Goal: Navigation & Orientation: Understand site structure

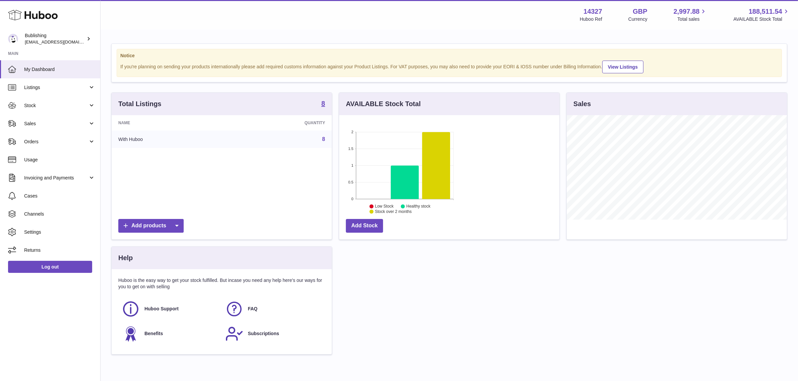
scroll to position [104, 220]
click at [364, 289] on div "Total Listings 8 Name Quantity With Huboo 8 Add products AVAILABLE Stock Total …" at bounding box center [449, 226] width 683 height 269
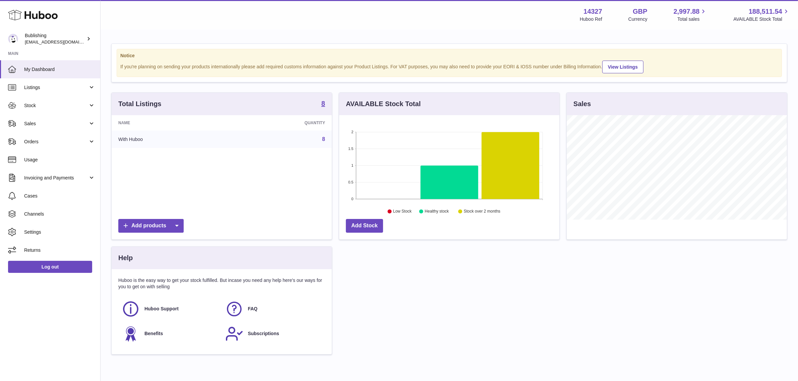
click at [366, 270] on div "Total Listings 8 Name Quantity With Huboo 8 Add products AVAILABLE Stock Total …" at bounding box center [449, 226] width 683 height 269
drag, startPoint x: 362, startPoint y: 342, endPoint x: -13, endPoint y: 27, distance: 490.4
click at [0, 27] on html ".st0{fill:#141414;}" at bounding box center [399, 190] width 798 height 381
drag, startPoint x: 124, startPoint y: 34, endPoint x: 118, endPoint y: 33, distance: 6.4
click at [124, 34] on div "Notice If you're planning on sending your products internationally please add r…" at bounding box center [449, 202] width 697 height 345
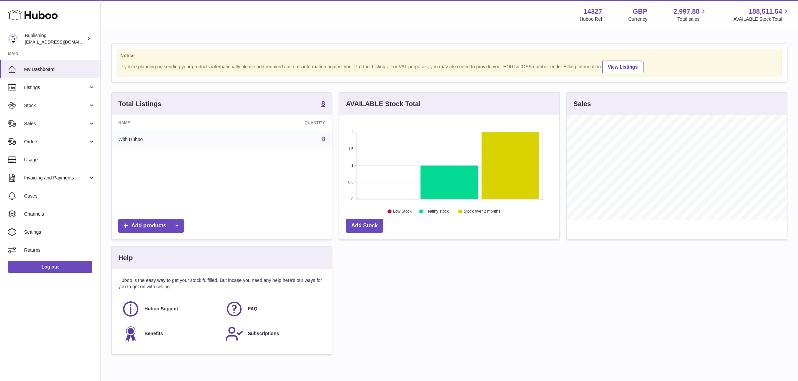
drag, startPoint x: 116, startPoint y: 30, endPoint x: 409, endPoint y: 352, distance: 435.0
click at [409, 352] on div "Notice If you're planning on sending your products internationally please add r…" at bounding box center [449, 202] width 697 height 345
click at [406, 348] on div "Total Listings 8 Name Quantity With Huboo 8 Add products AVAILABLE Stock Total …" at bounding box center [449, 226] width 683 height 269
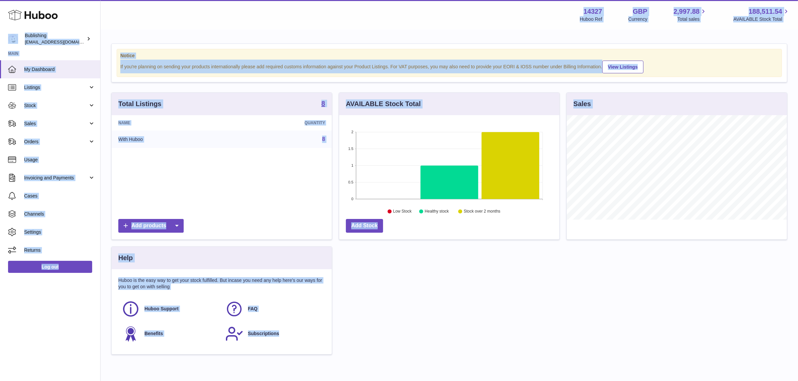
drag, startPoint x: 399, startPoint y: 345, endPoint x: 10, endPoint y: 17, distance: 508.9
click at [10, 17] on div "Huboo Bublishing [EMAIL_ADDRESS][DOMAIN_NAME] Main My Dashboard Listings Not wi…" at bounding box center [399, 207] width 798 height 414
click at [55, 316] on div "Huboo Bublishing [EMAIL_ADDRESS][DOMAIN_NAME] Main My Dashboard Listings Not wi…" at bounding box center [50, 190] width 101 height 381
